Goal: Information Seeking & Learning: Learn about a topic

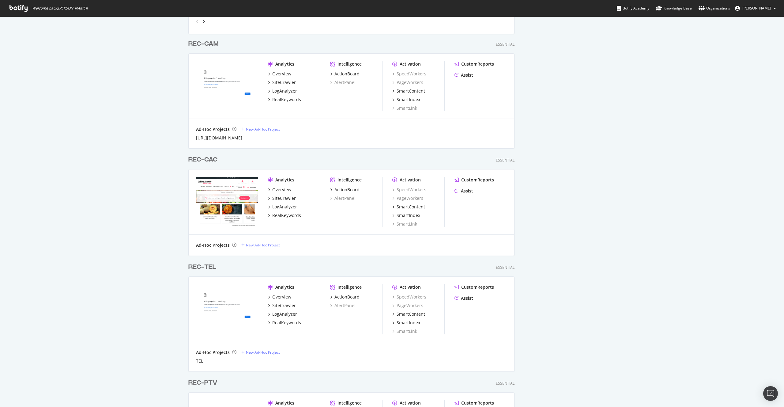
scroll to position [647, 0]
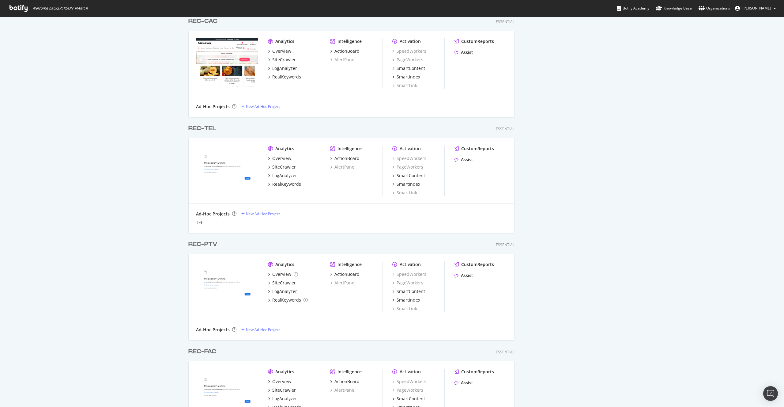
click at [209, 124] on div "REC-TEL" at bounding box center [202, 128] width 28 height 9
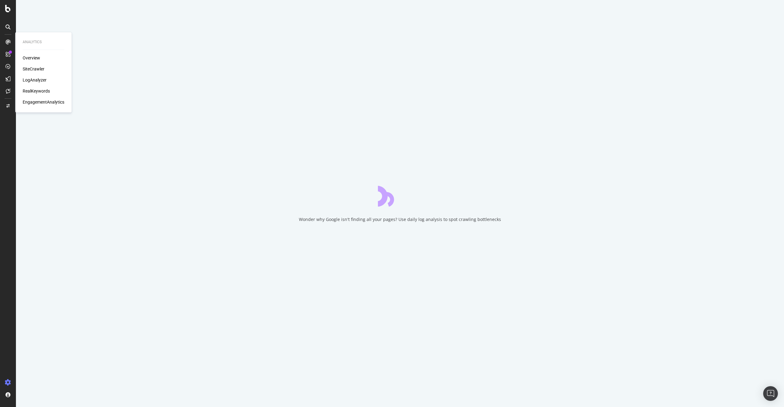
click at [40, 78] on div "LogAnalyzer" at bounding box center [35, 80] width 24 height 6
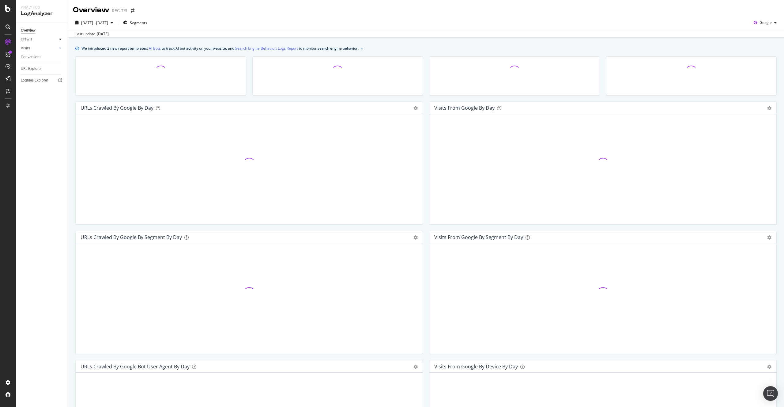
click at [60, 40] on icon at bounding box center [60, 39] width 2 height 4
click at [158, 48] on link "AI Bots" at bounding box center [155, 48] width 12 height 6
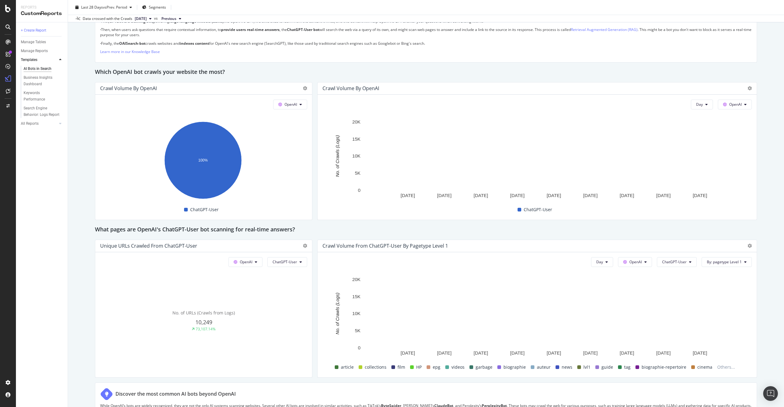
scroll to position [459, 0]
